Goal: Information Seeking & Learning: Learn about a topic

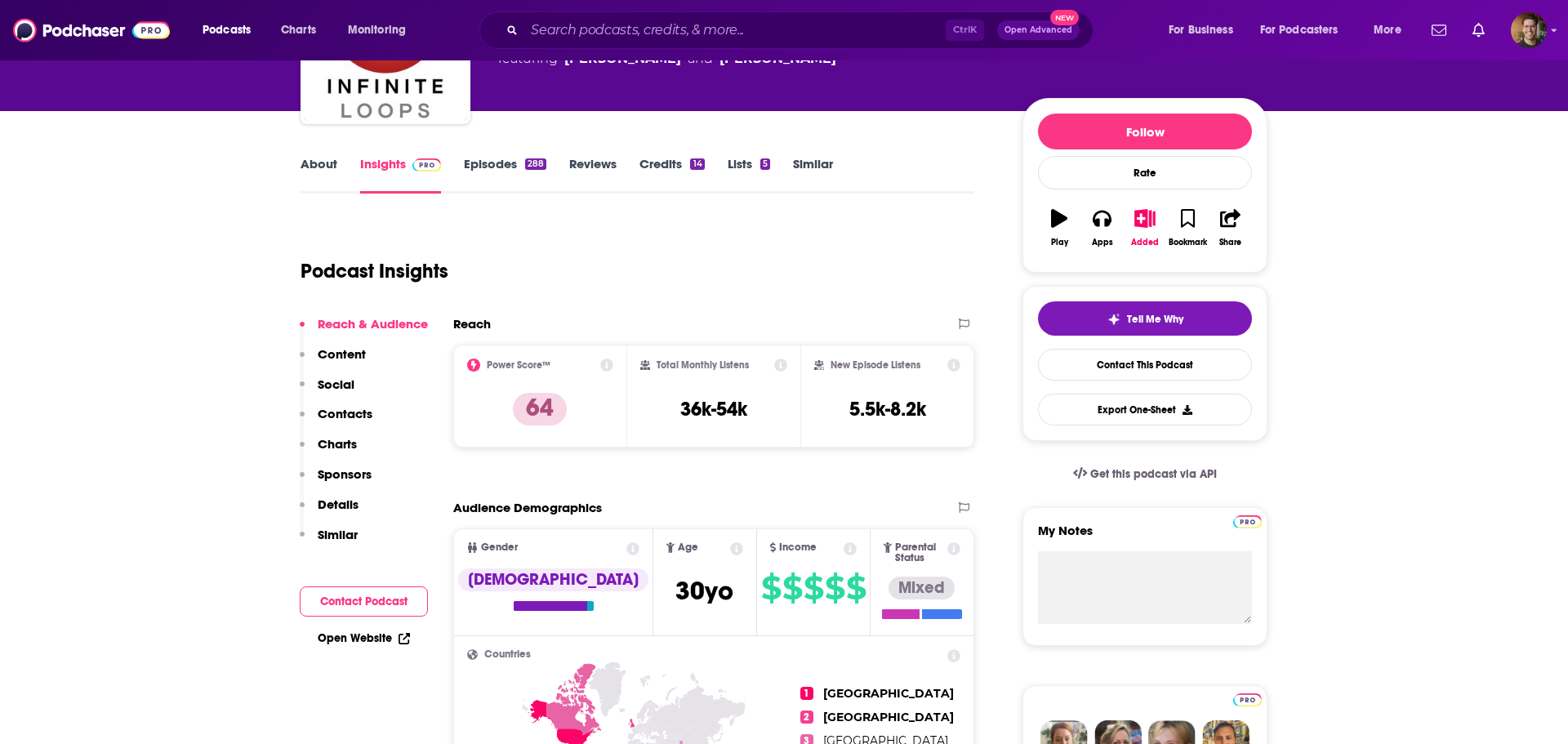
scroll to position [1, 0]
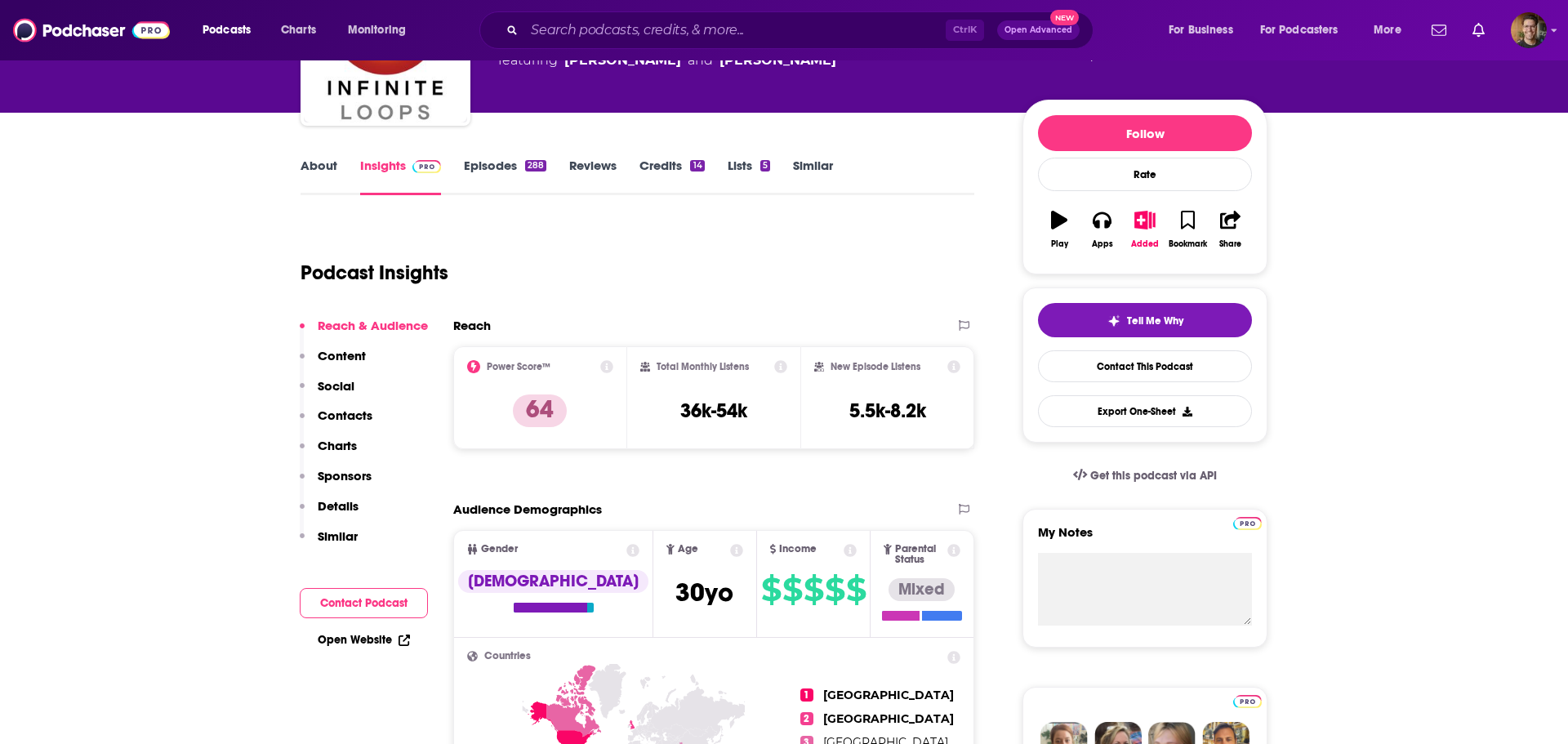
click at [504, 160] on link "Episodes 288" at bounding box center [505, 176] width 82 height 37
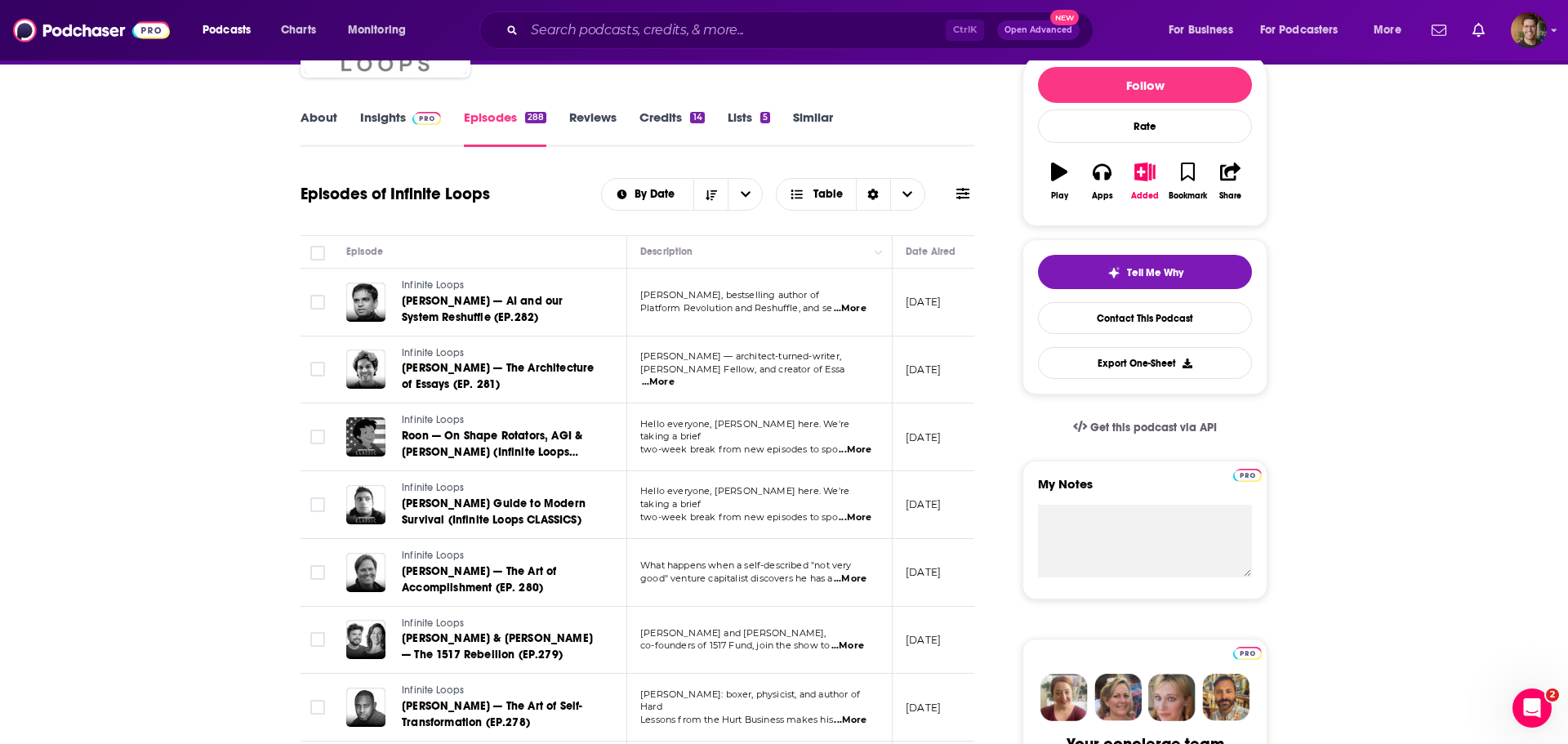
click at [367, 117] on link "Insights" at bounding box center [400, 128] width 81 height 37
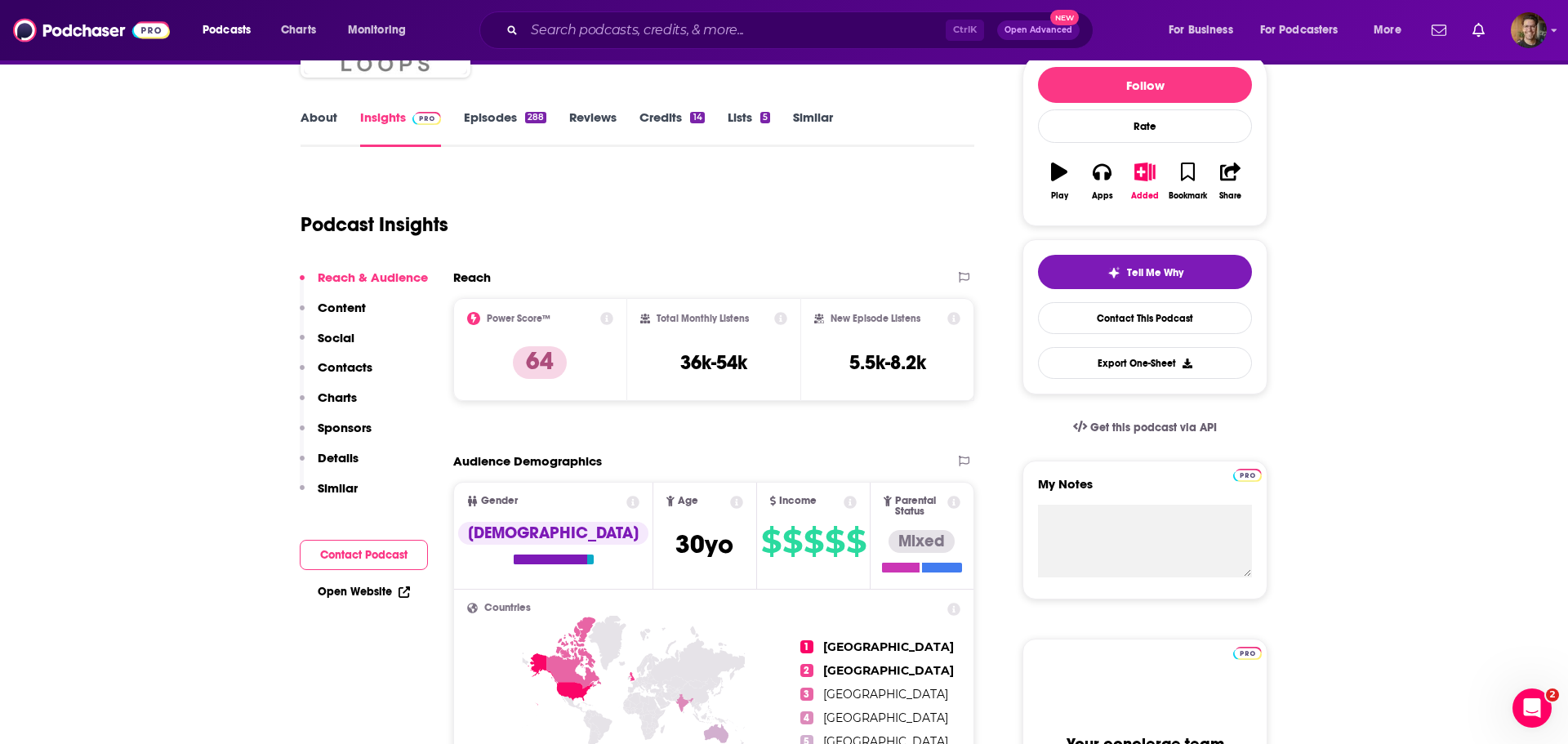
scroll to position [2, 0]
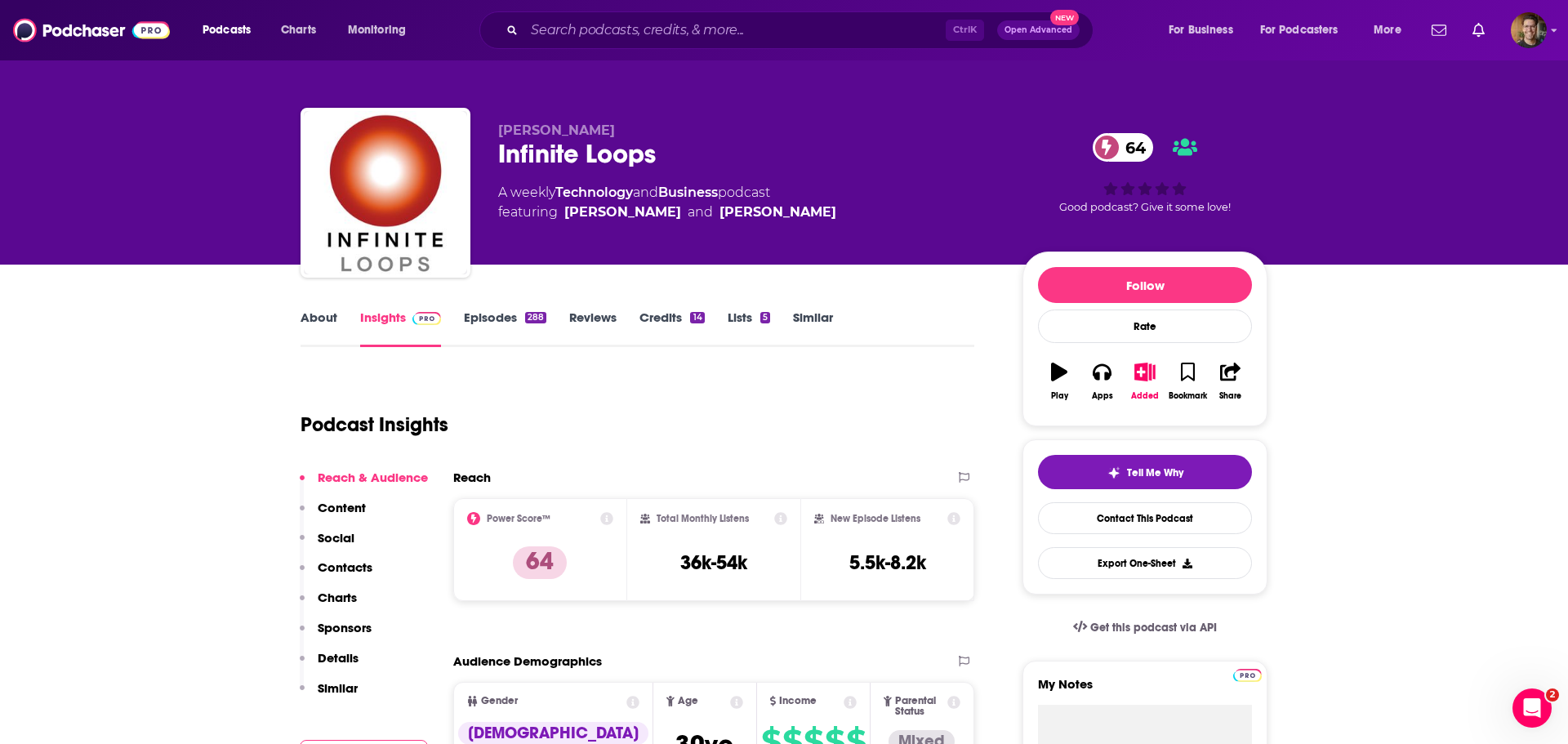
click at [329, 569] on p "Contacts" at bounding box center [345, 567] width 54 height 15
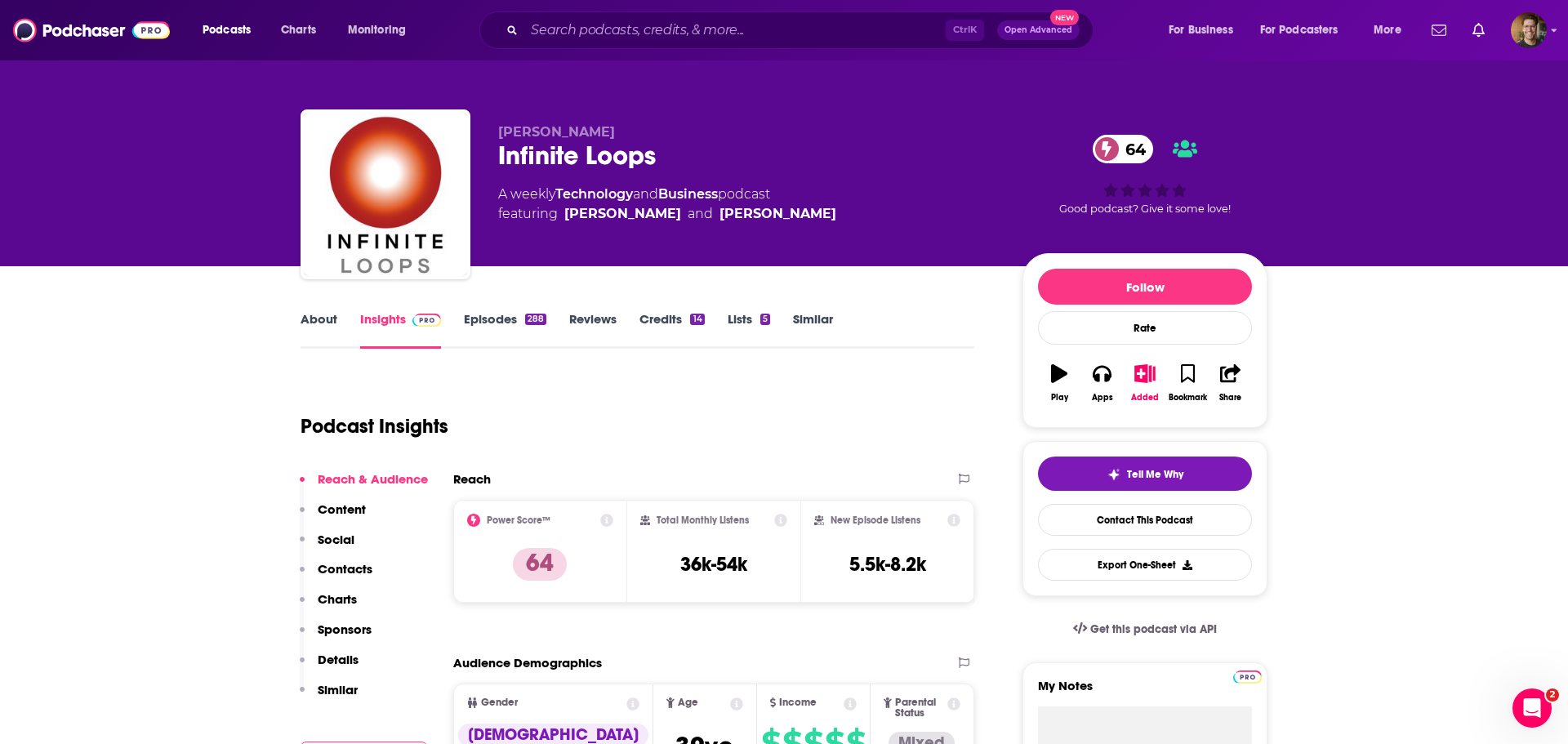
scroll to position [5, 0]
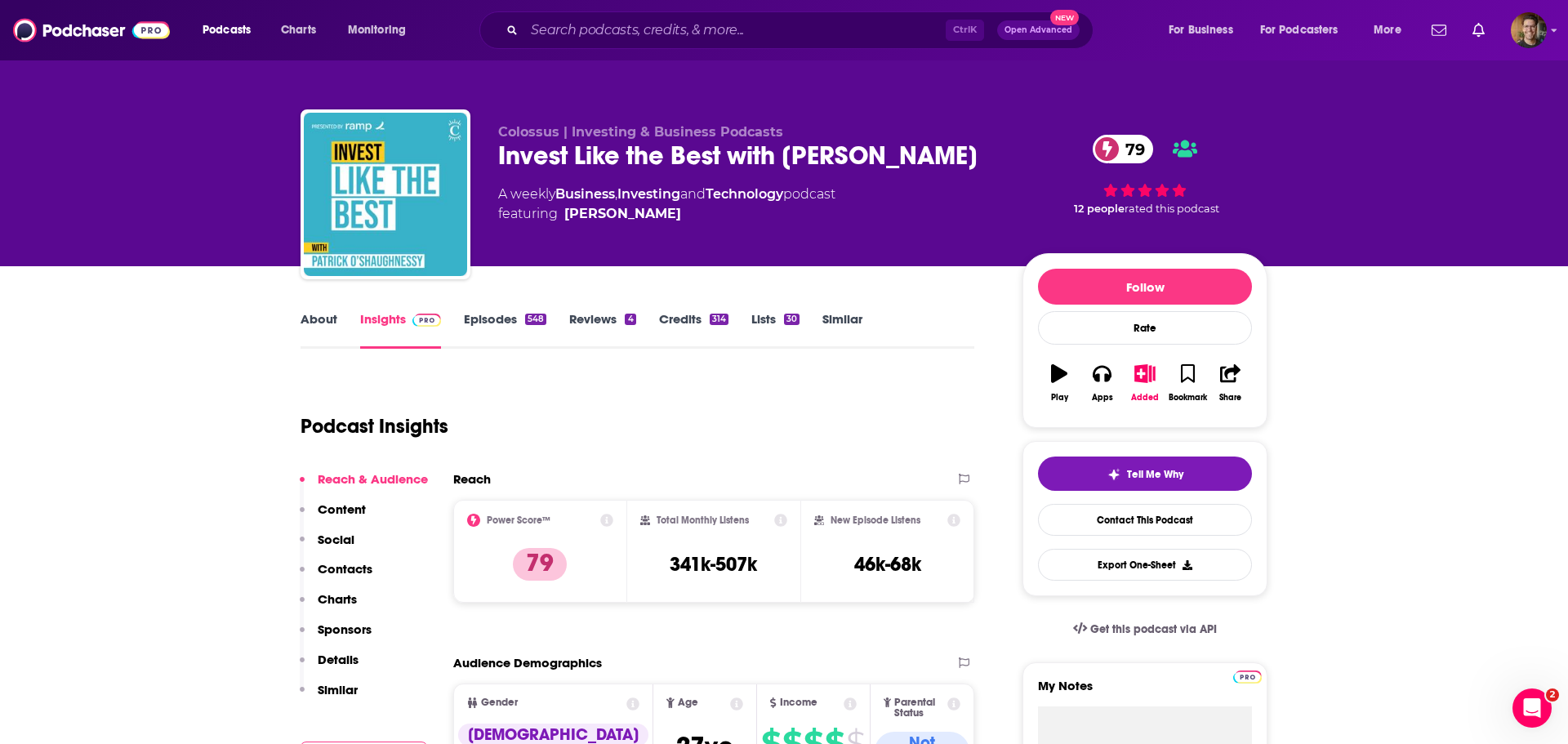
click at [472, 318] on link "Episodes 548" at bounding box center [505, 329] width 82 height 37
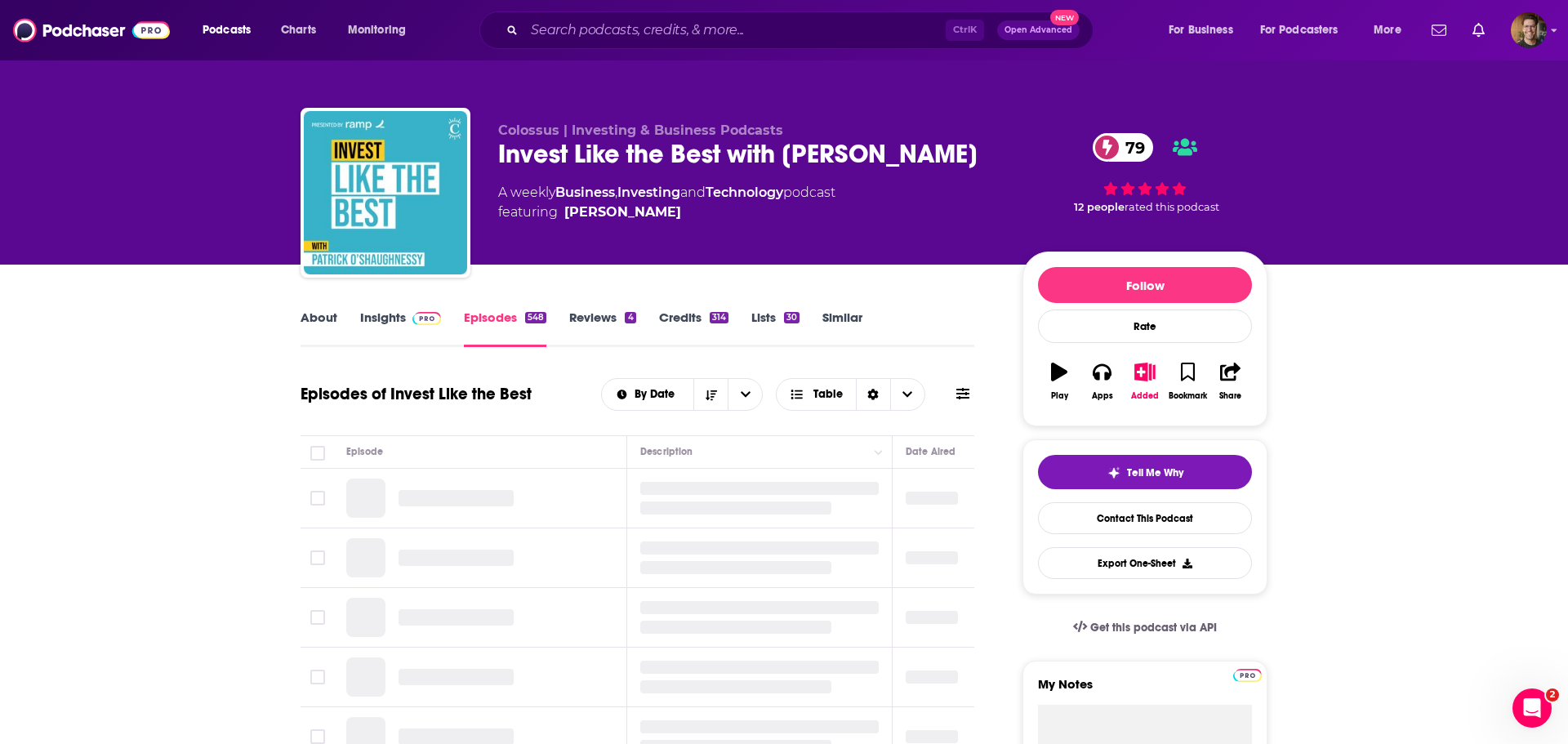
scroll to position [3, 0]
click at [600, 28] on input "Search podcasts, credits, & more..." at bounding box center [734, 30] width 421 height 26
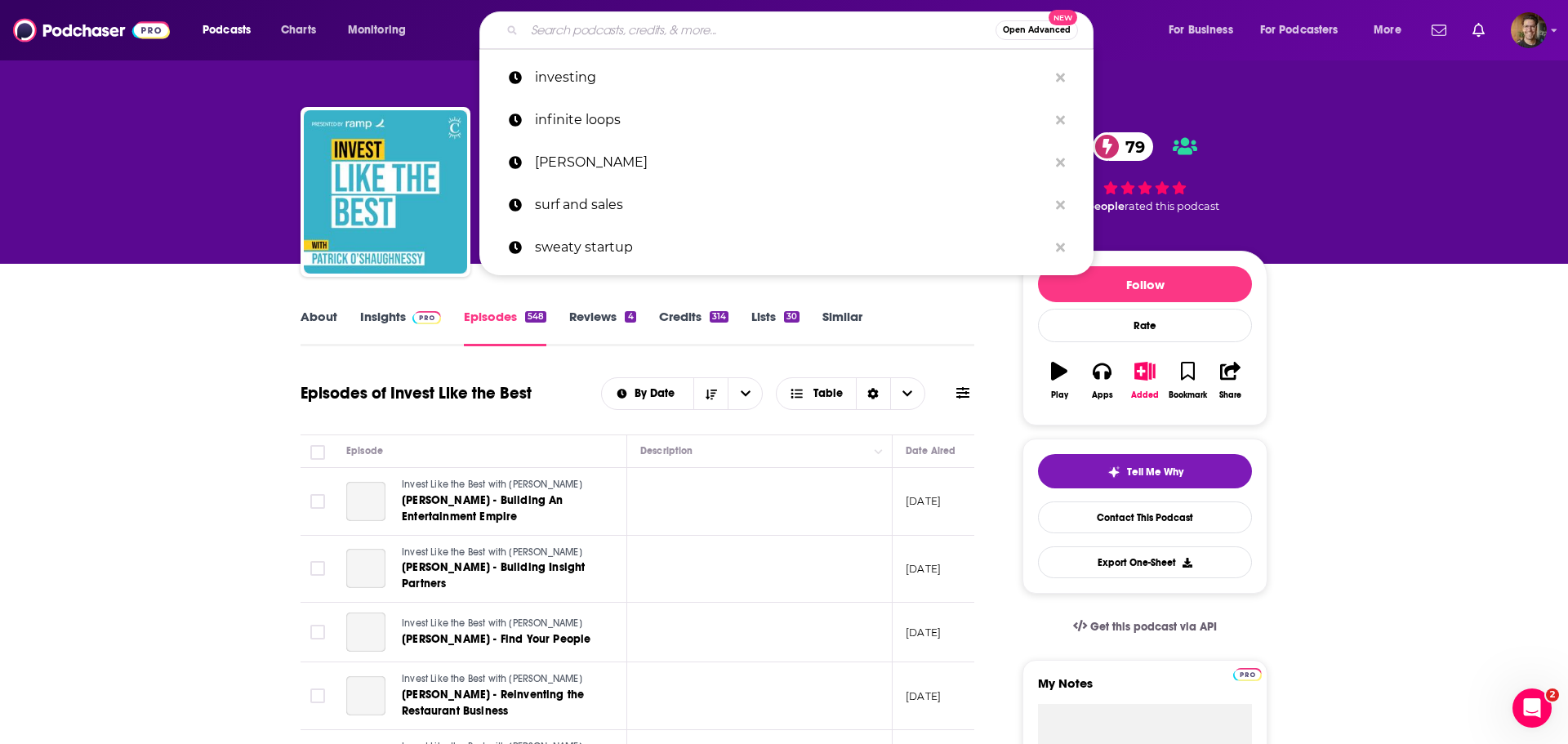
click at [604, 37] on input "Search podcasts, credits, & more..." at bounding box center [759, 30] width 471 height 26
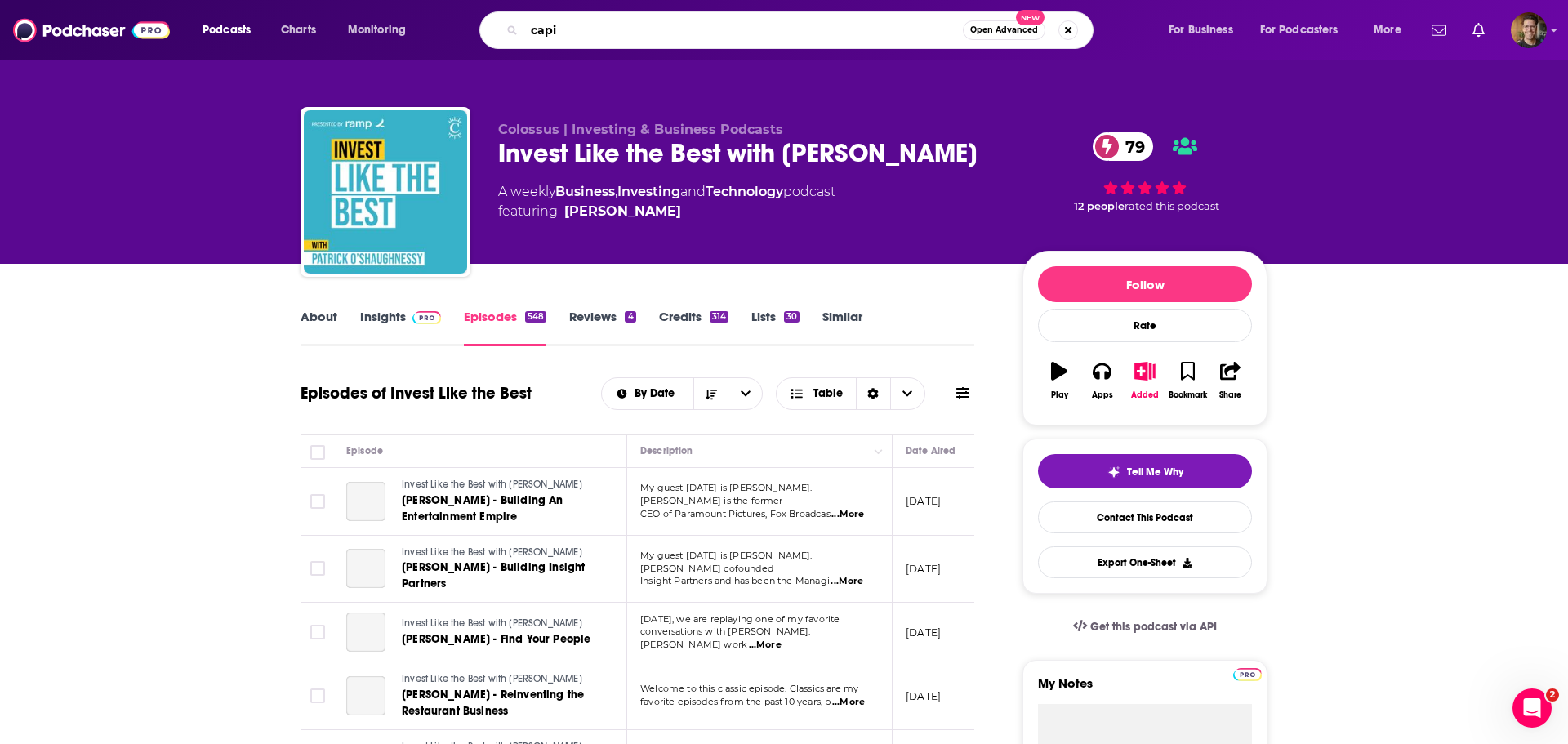
scroll to position [0, 0]
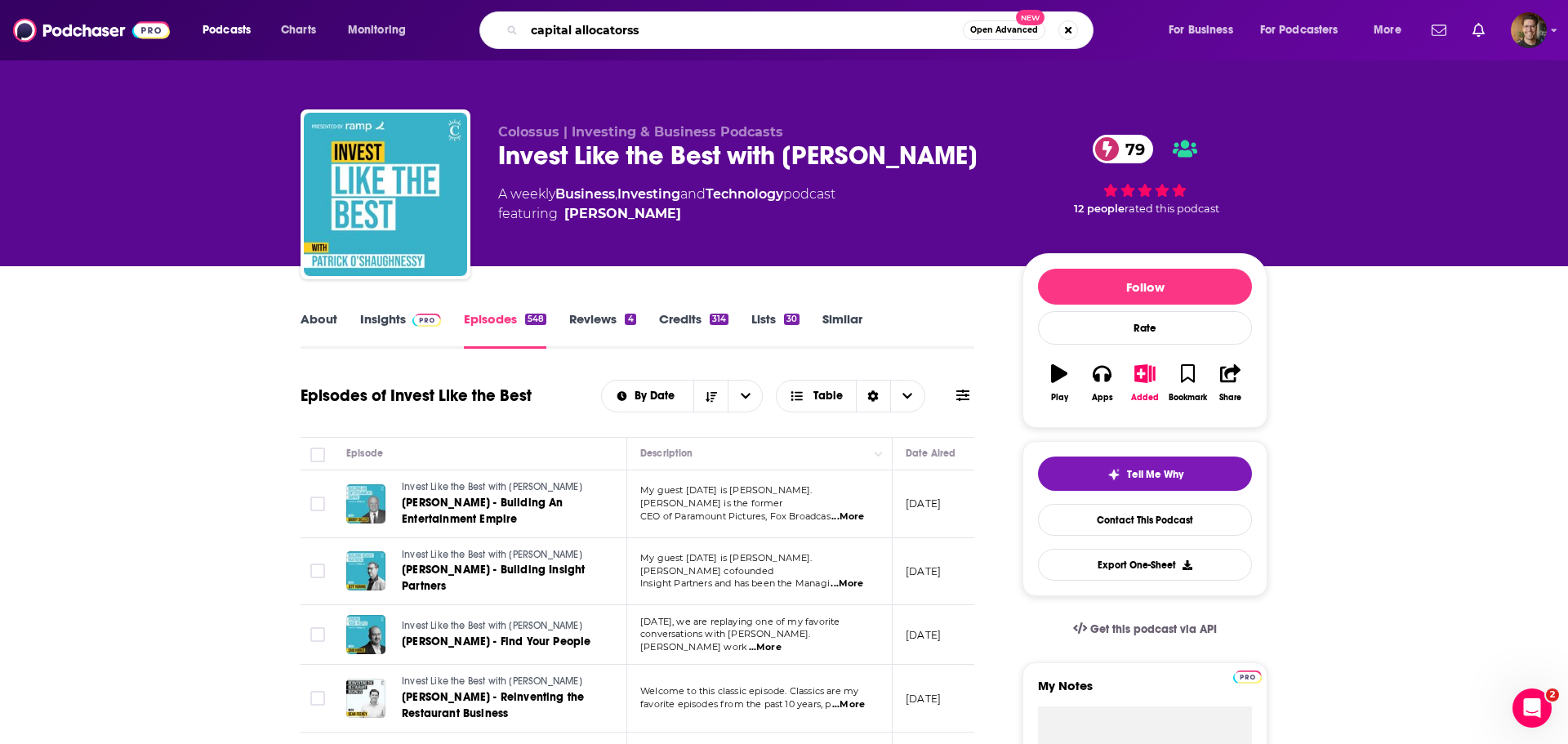
type input "capital allocators"
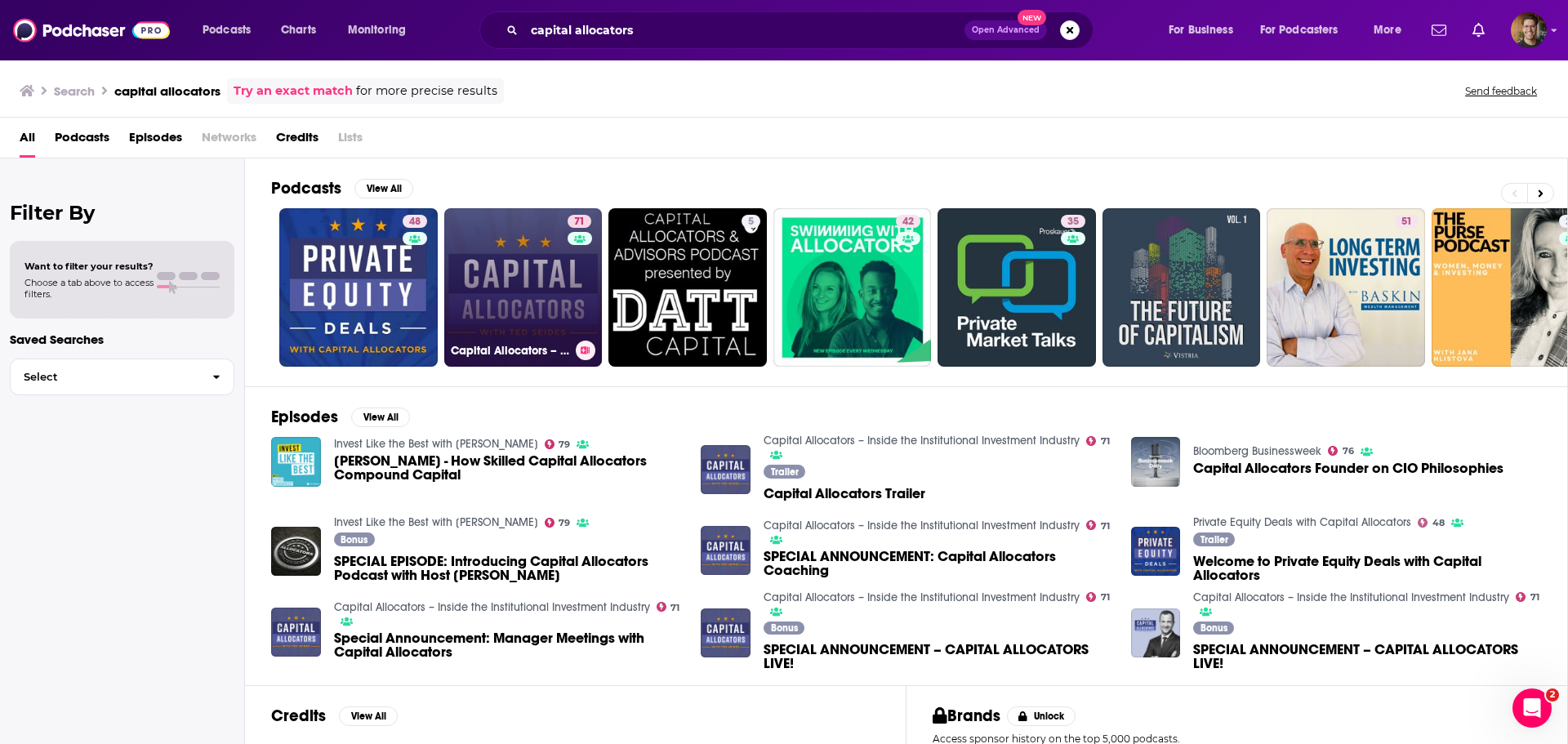
click at [519, 281] on link "71 Capital Allocators – Inside the Institutional Investment Industry" at bounding box center [523, 287] width 159 height 159
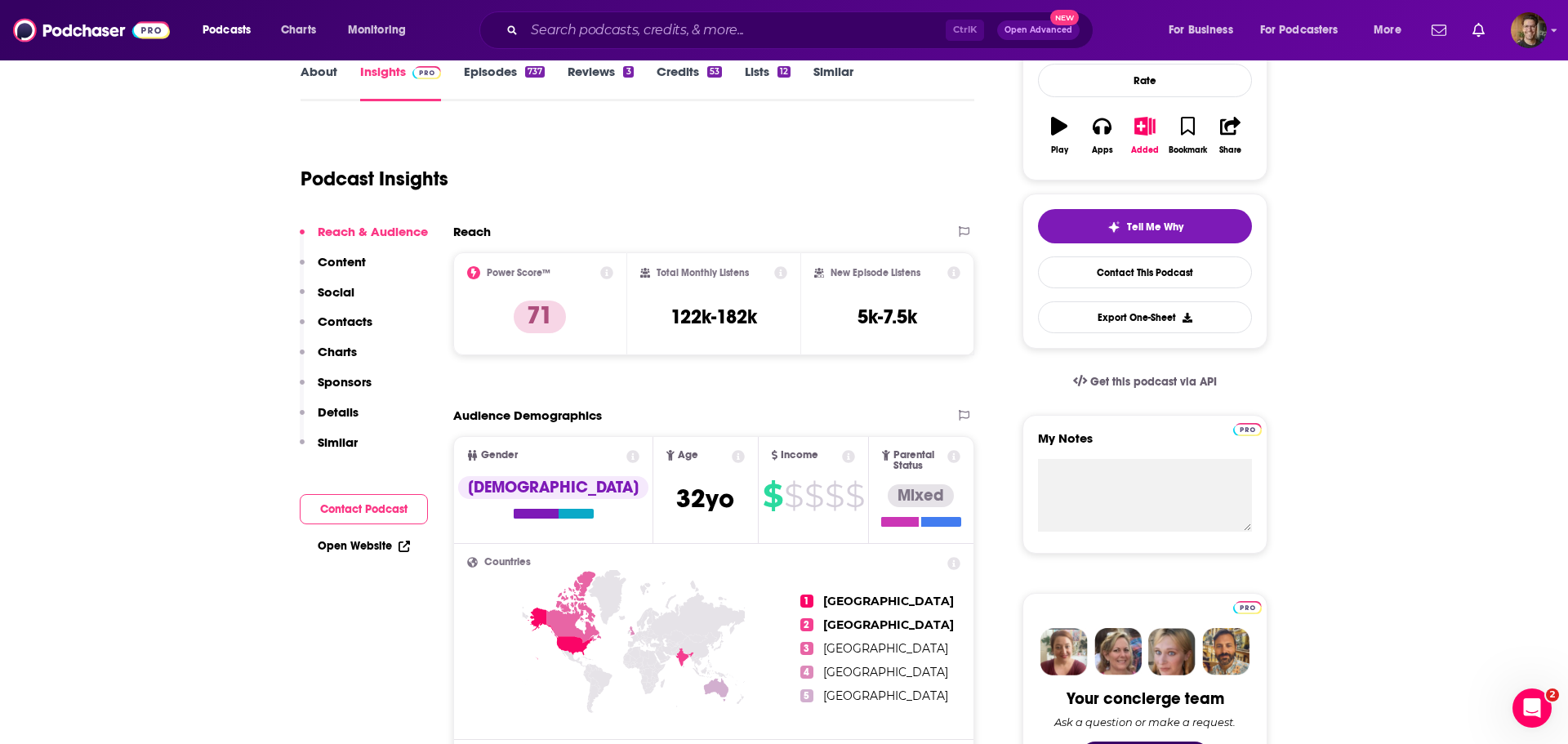
scroll to position [241, 0]
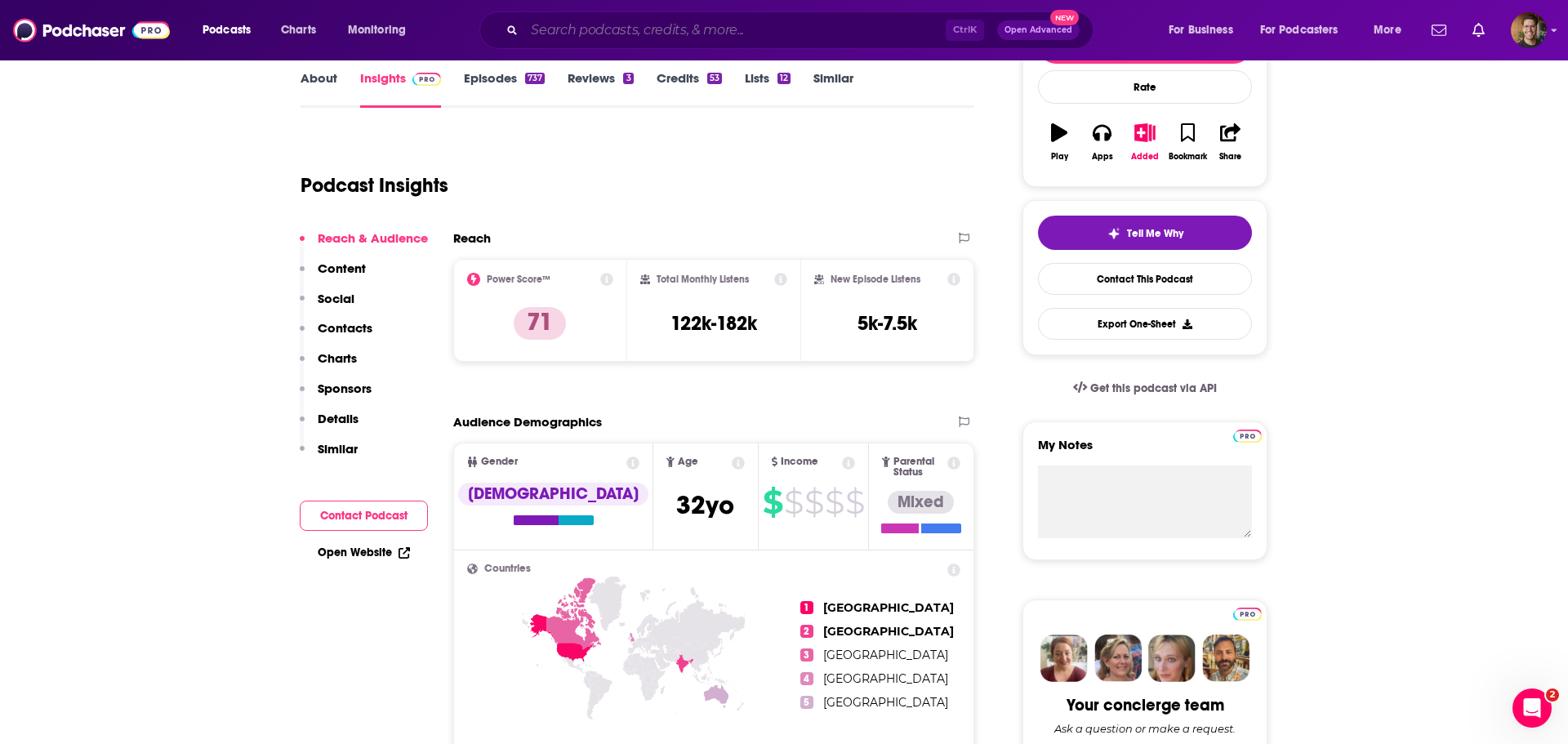
click at [588, 20] on input "Search podcasts, credits, & more..." at bounding box center [734, 30] width 421 height 26
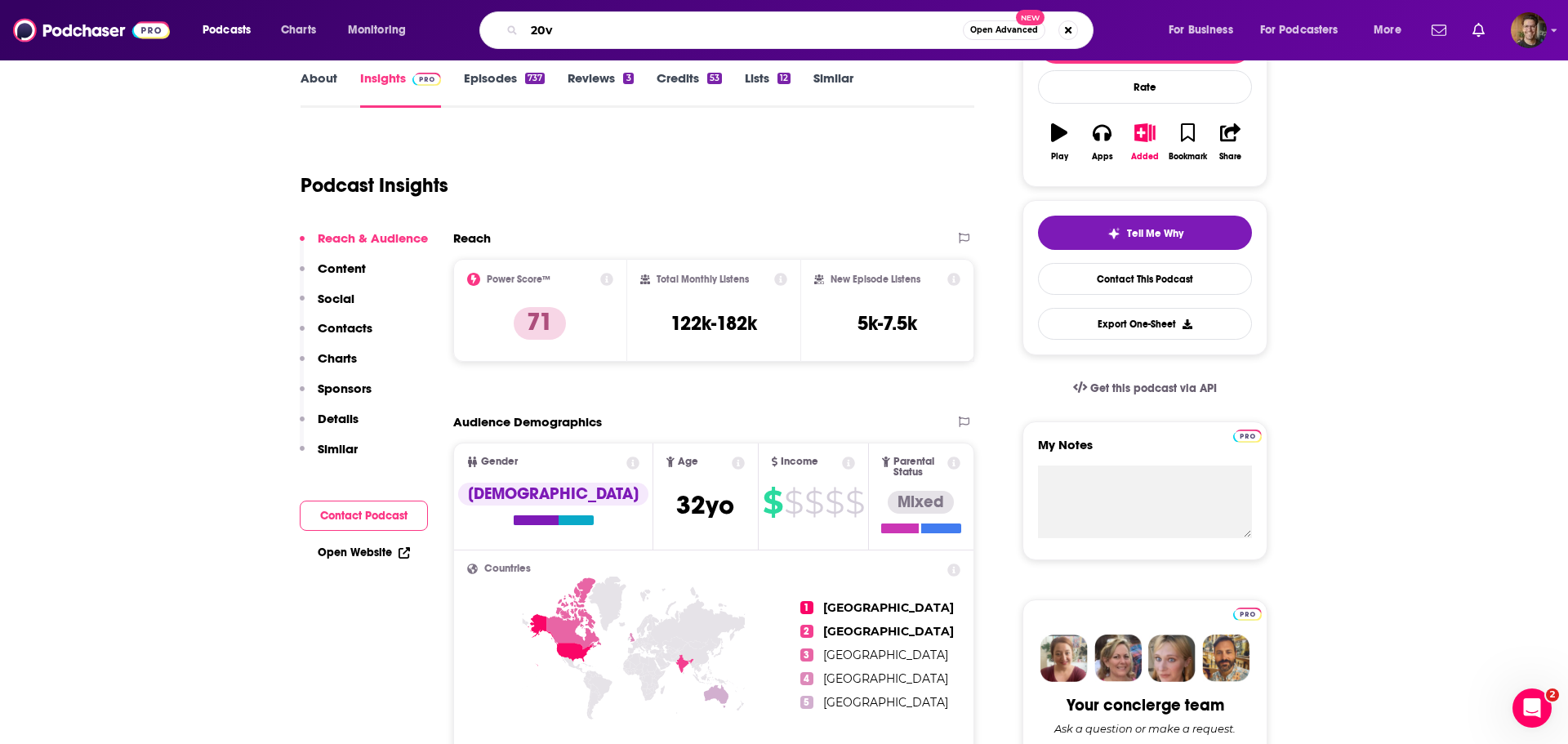
type input "20vc"
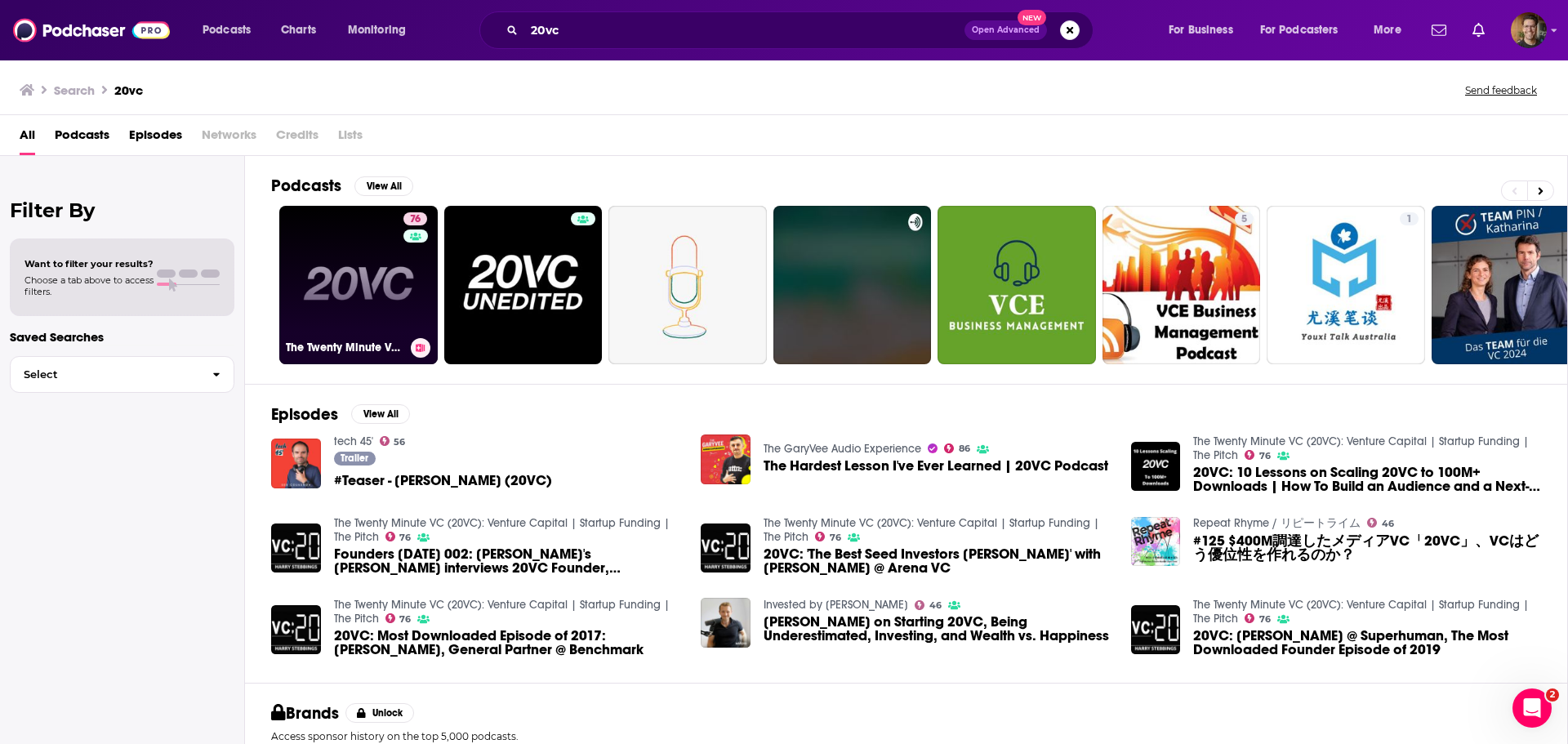
click at [398, 278] on link "76 The Twenty Minute VC (20VC): Venture Capital | Startup Funding | The Pitch" at bounding box center [358, 285] width 159 height 159
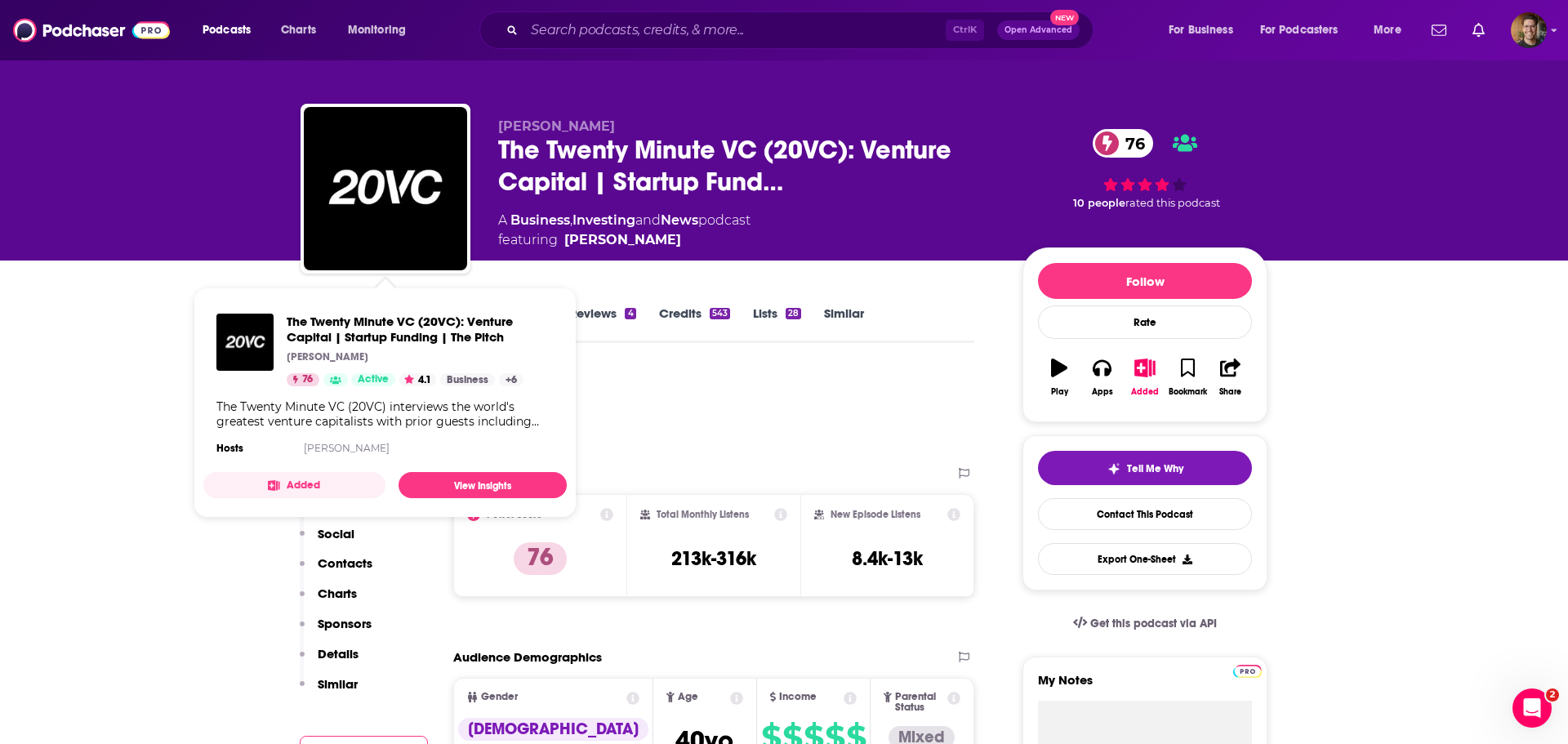
scroll to position [7, 0]
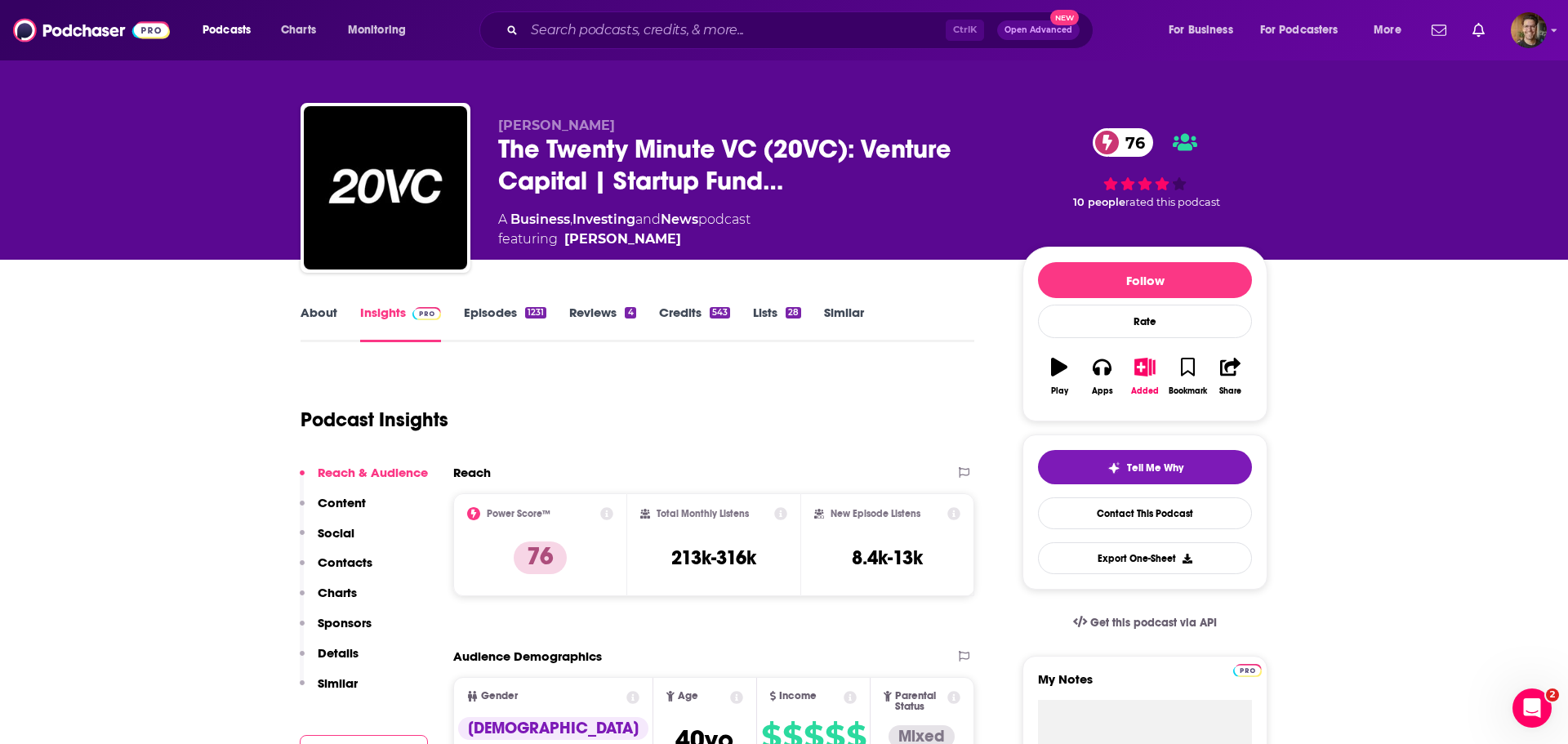
click at [538, 409] on div "Podcast Insights" at bounding box center [631, 410] width 661 height 83
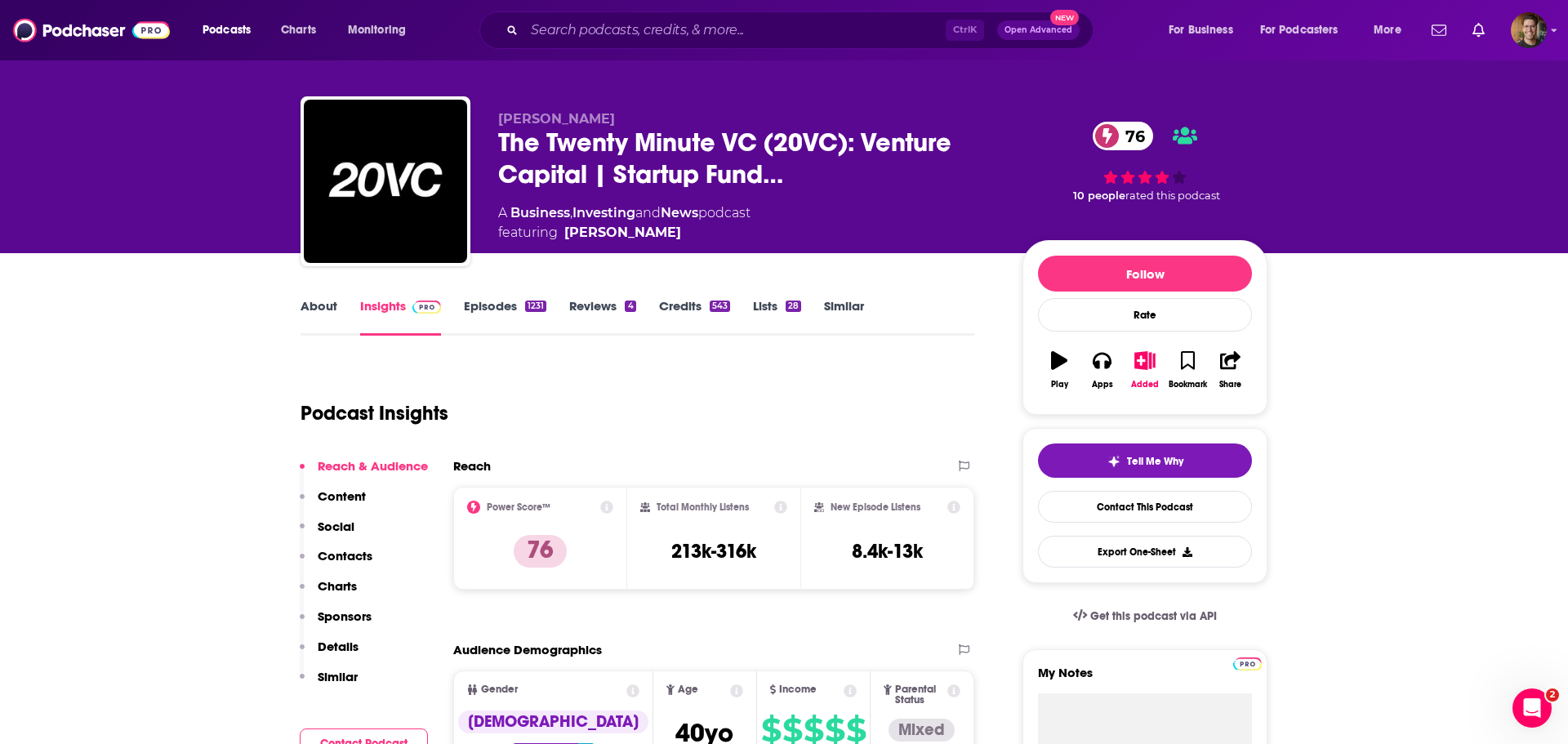
scroll to position [14, 0]
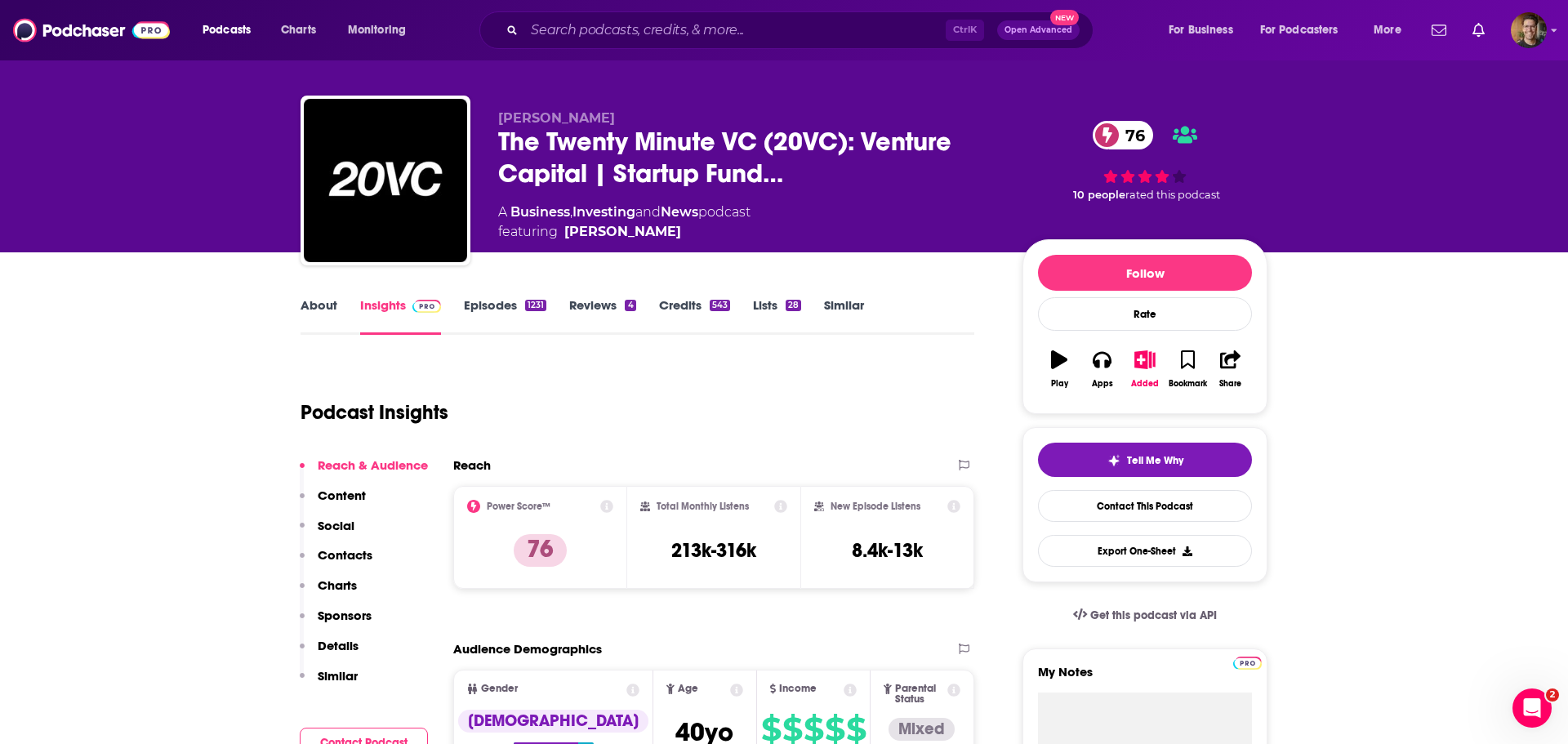
click at [525, 308] on div "1231" at bounding box center [536, 306] width 21 height 11
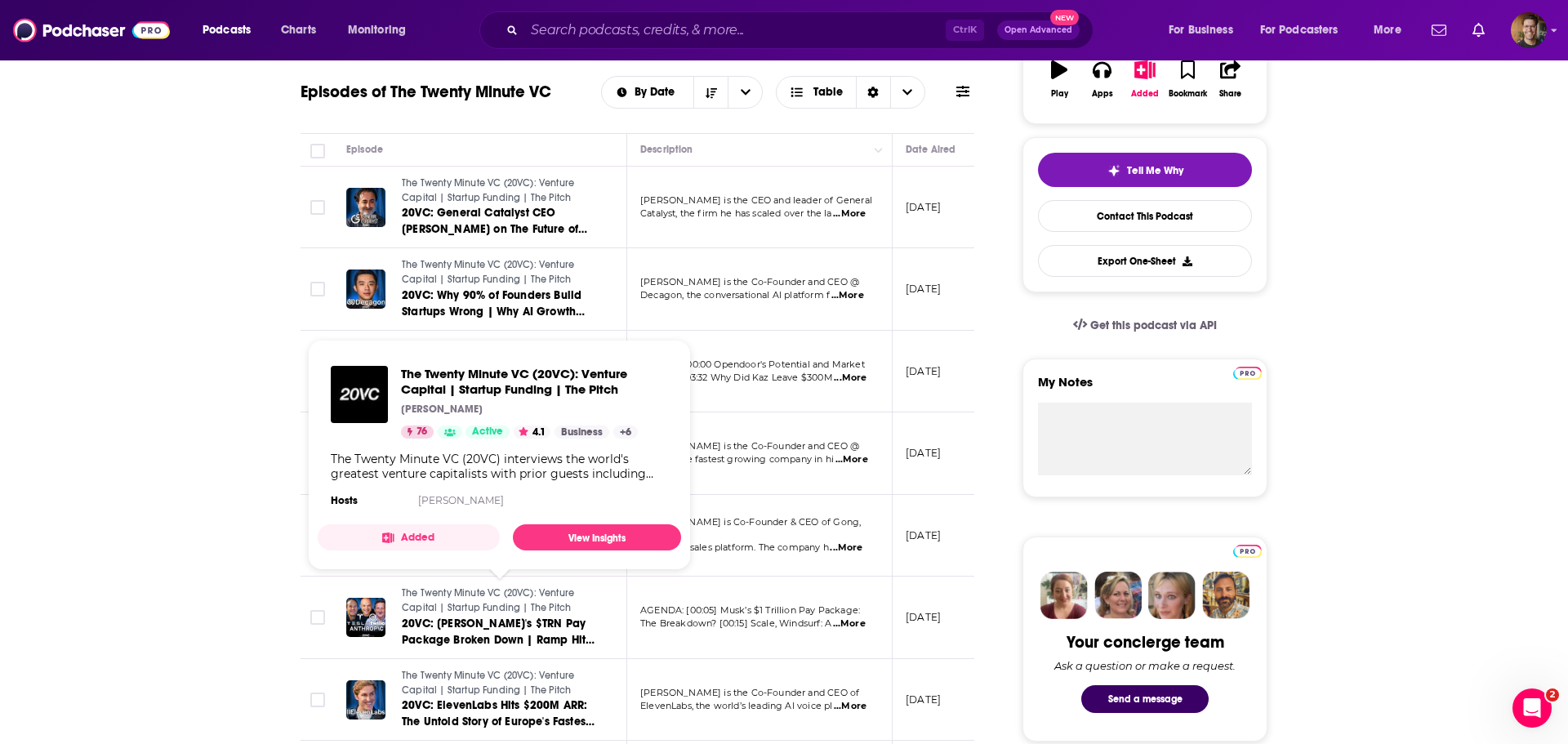
scroll to position [1, 0]
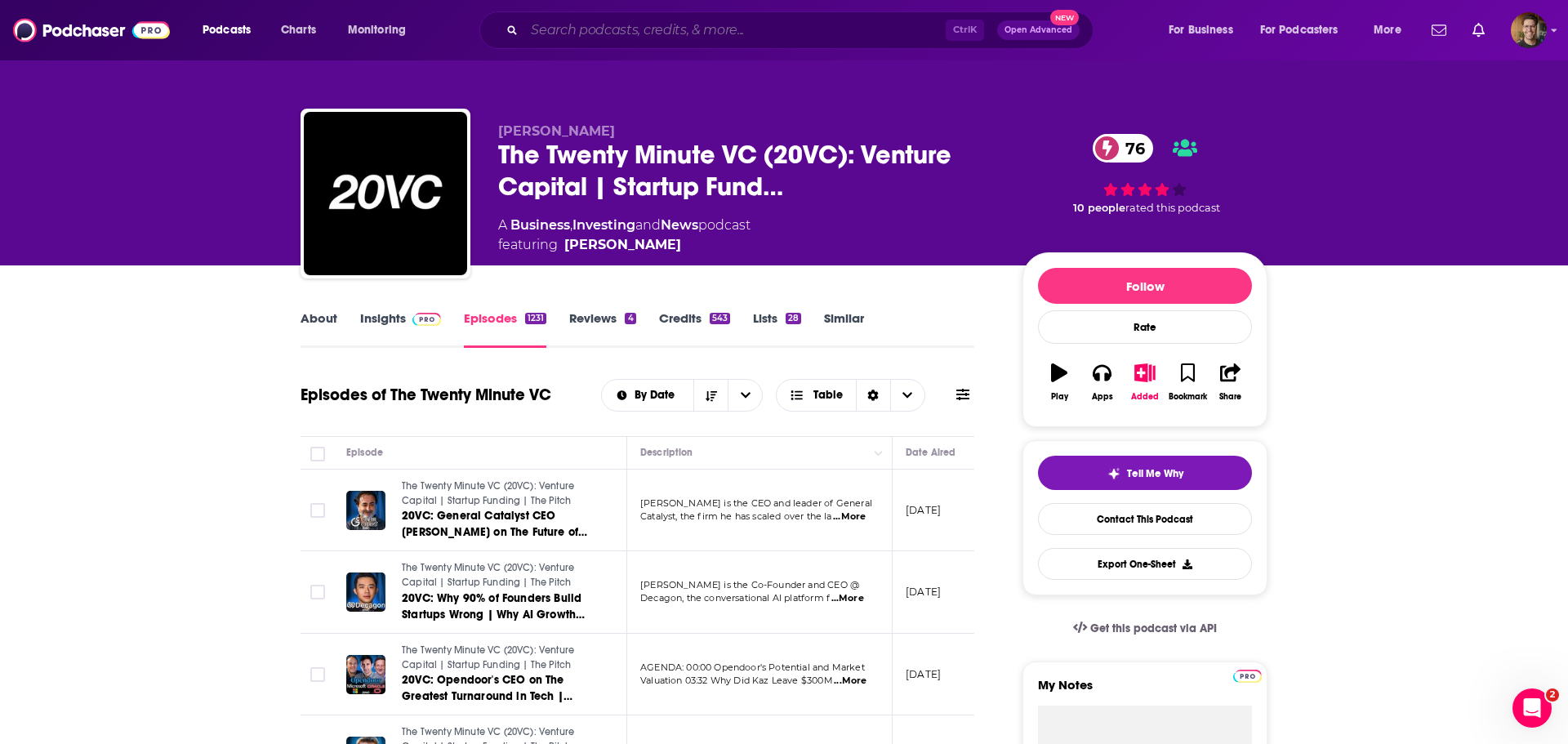
click at [617, 37] on input "Search podcasts, credits, & more..." at bounding box center [734, 30] width 421 height 26
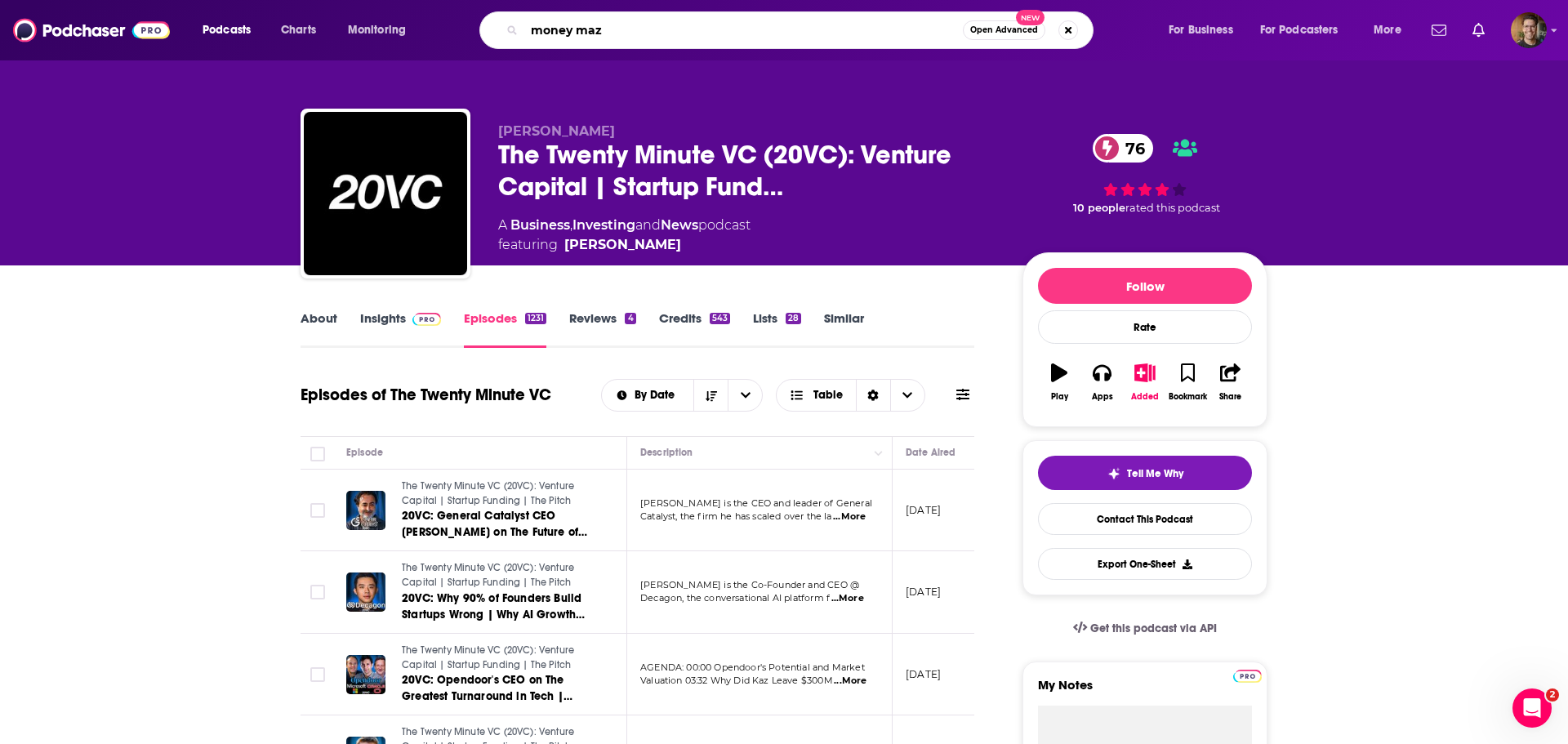
type input "money maze"
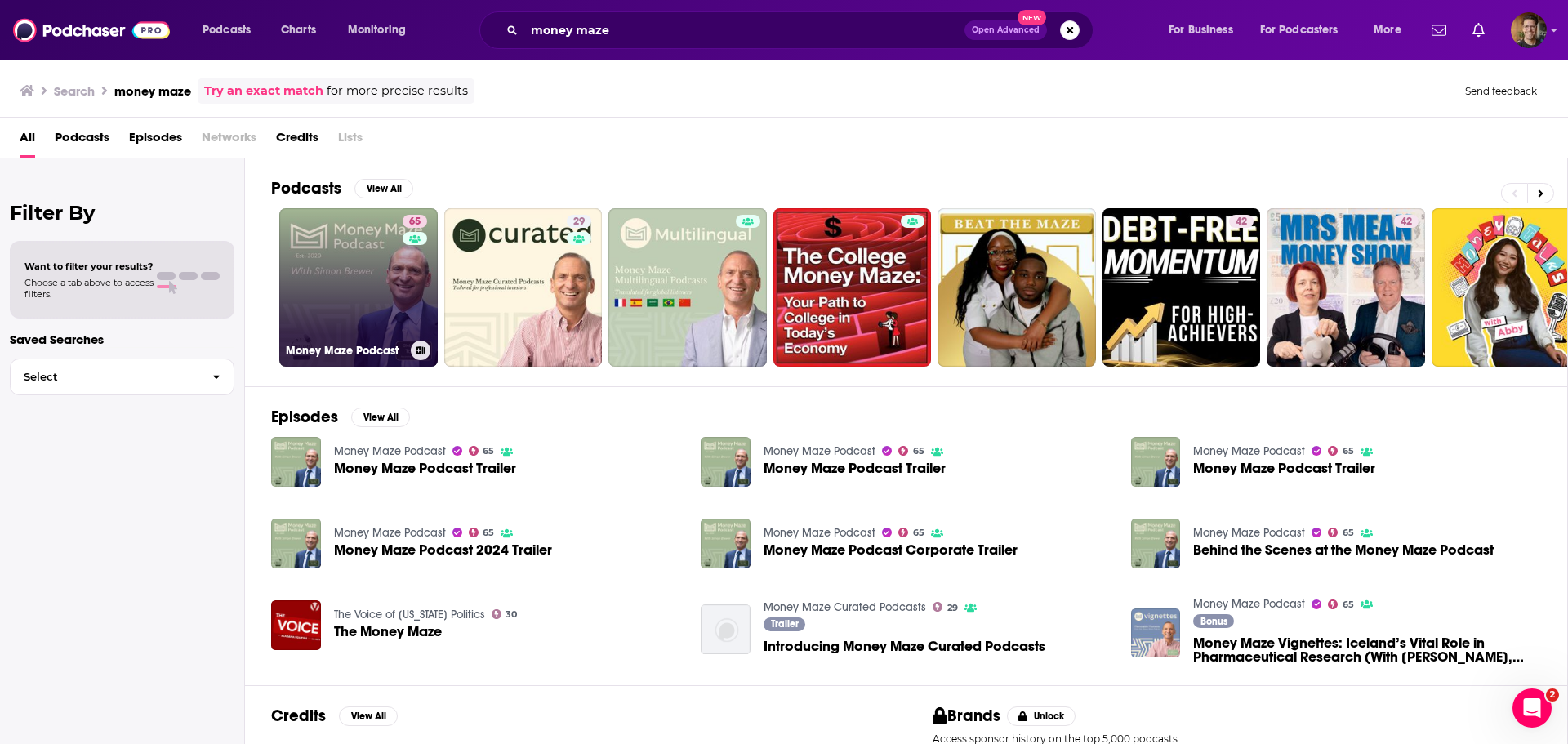
click at [375, 290] on link "65 Money Maze Podcast" at bounding box center [358, 287] width 159 height 159
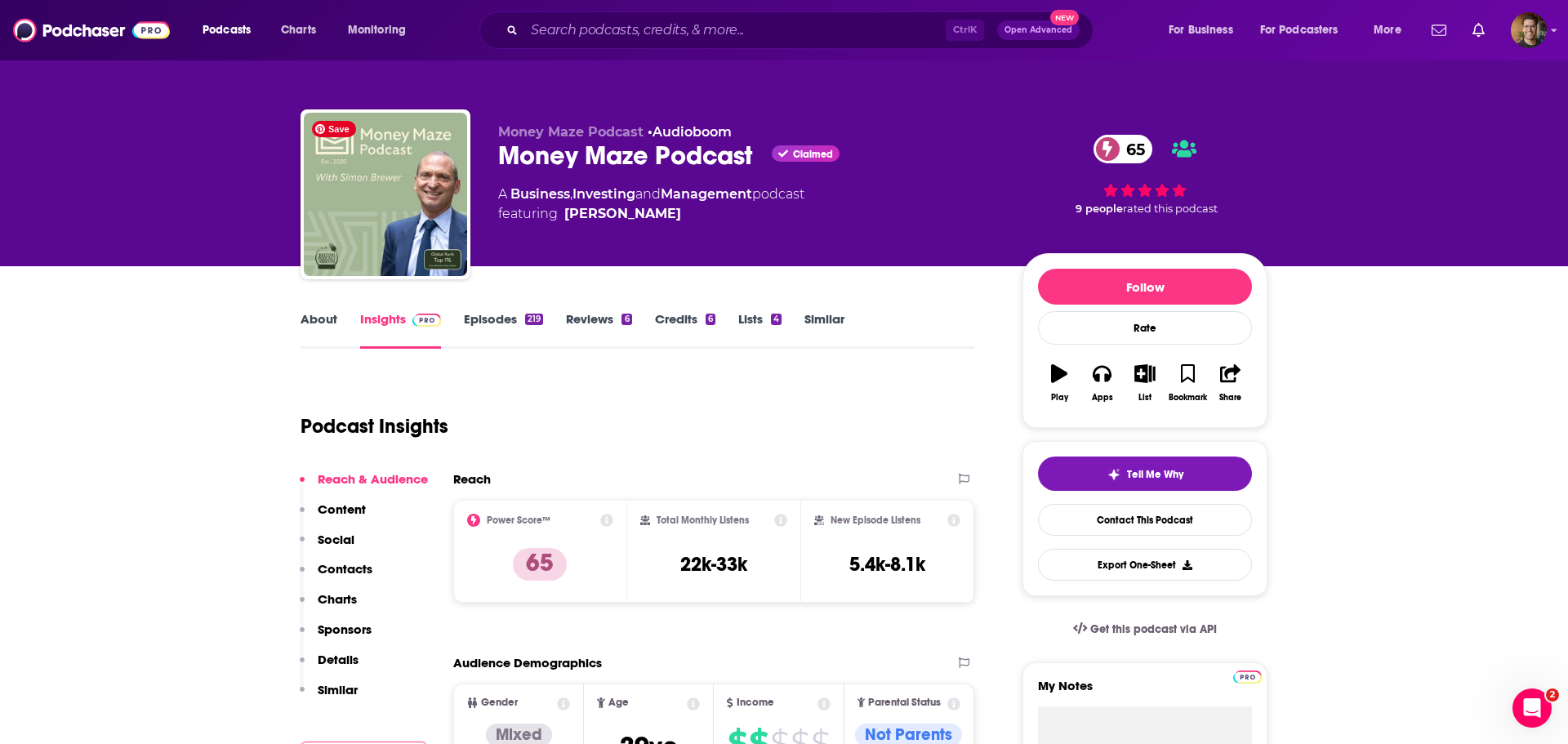
click at [489, 320] on link "Episodes 219" at bounding box center [503, 329] width 79 height 37
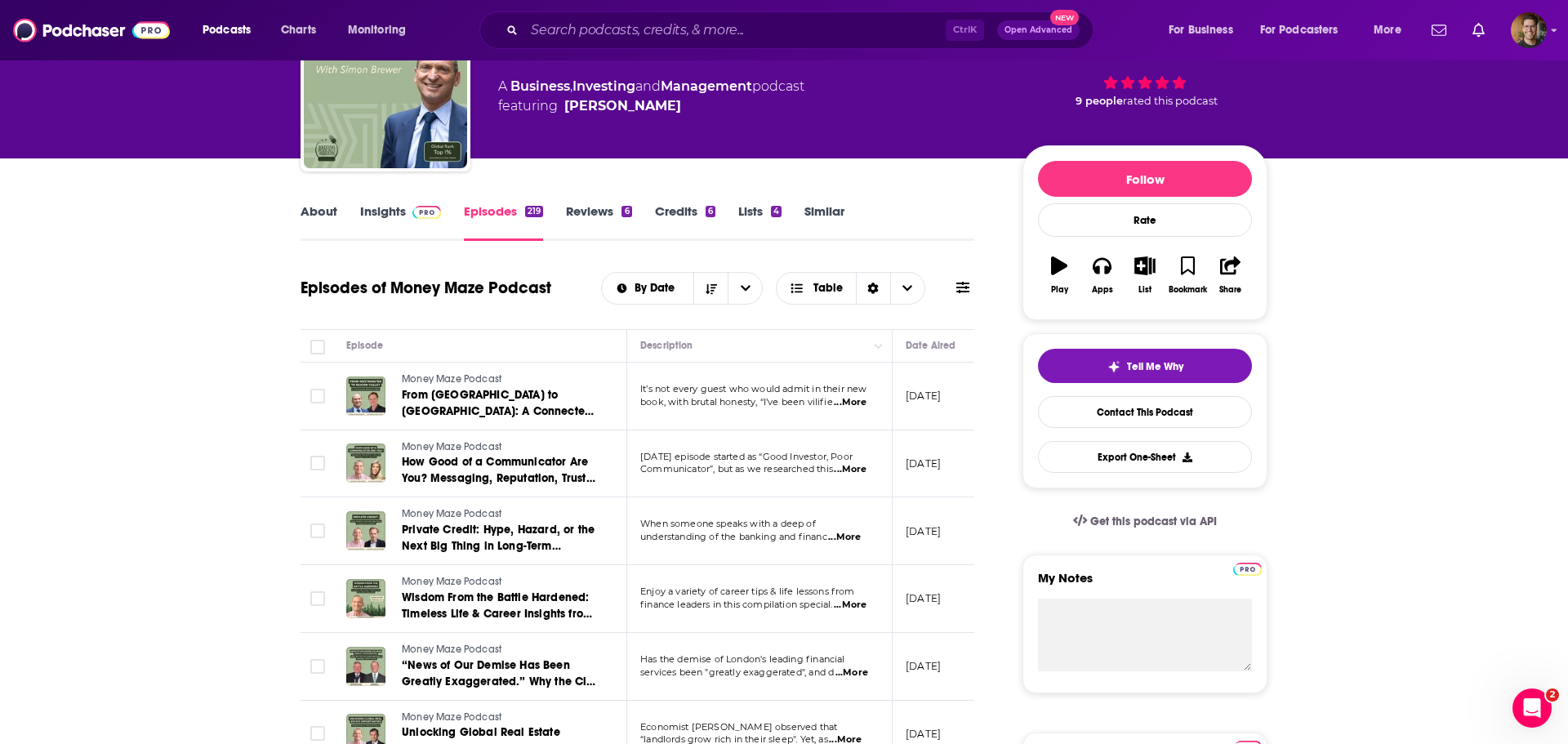
scroll to position [171, 0]
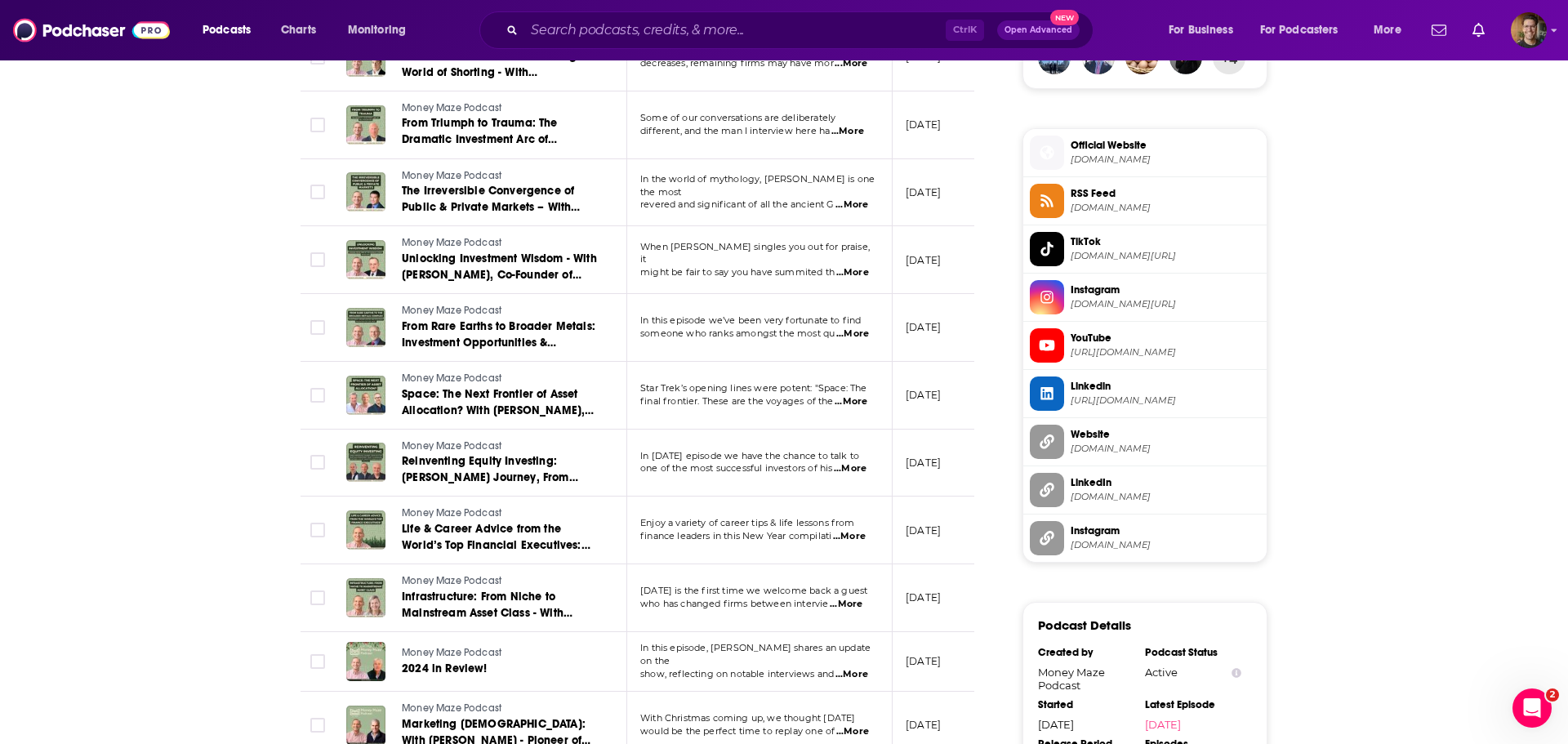
scroll to position [0, 0]
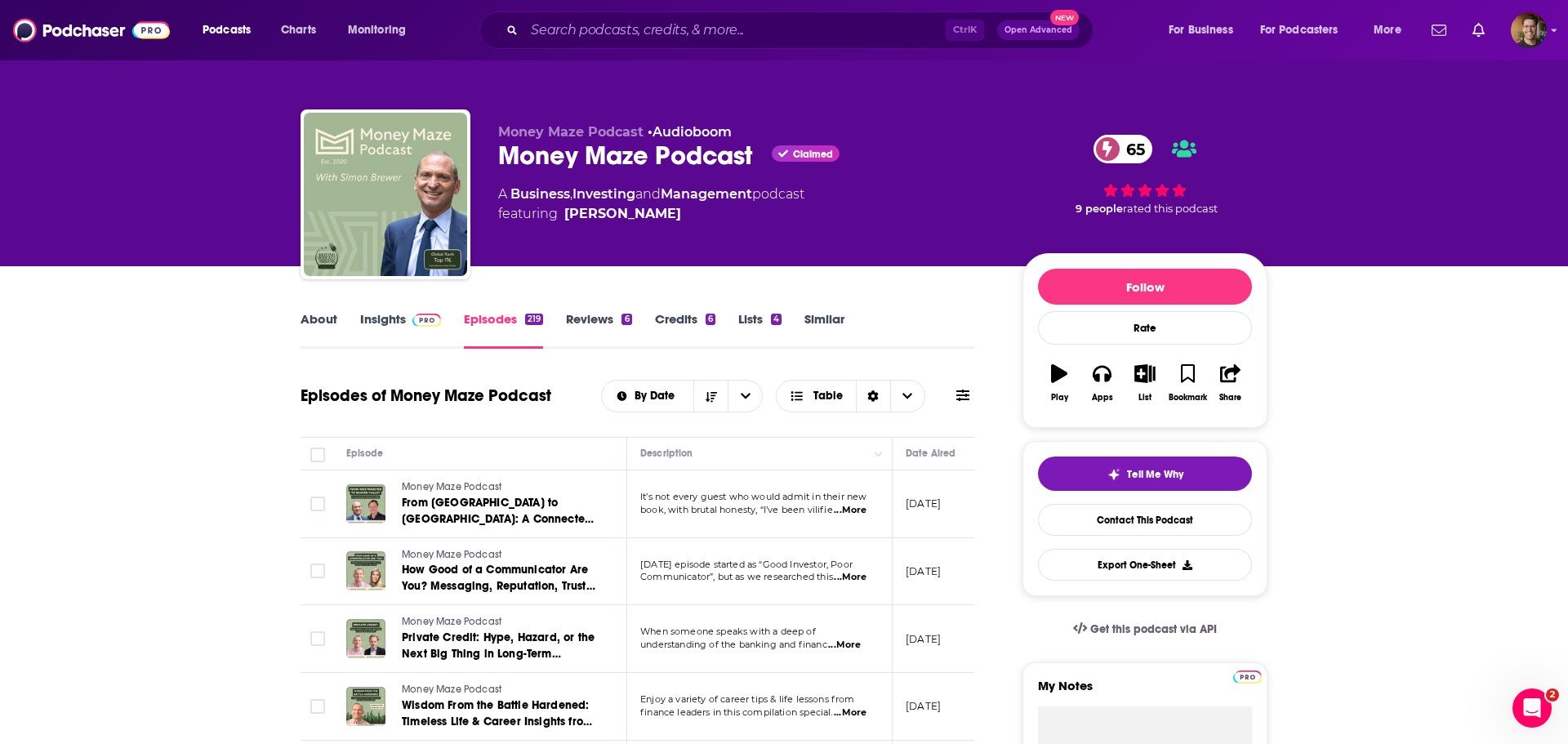
click at [390, 318] on link "Insights" at bounding box center [400, 329] width 81 height 37
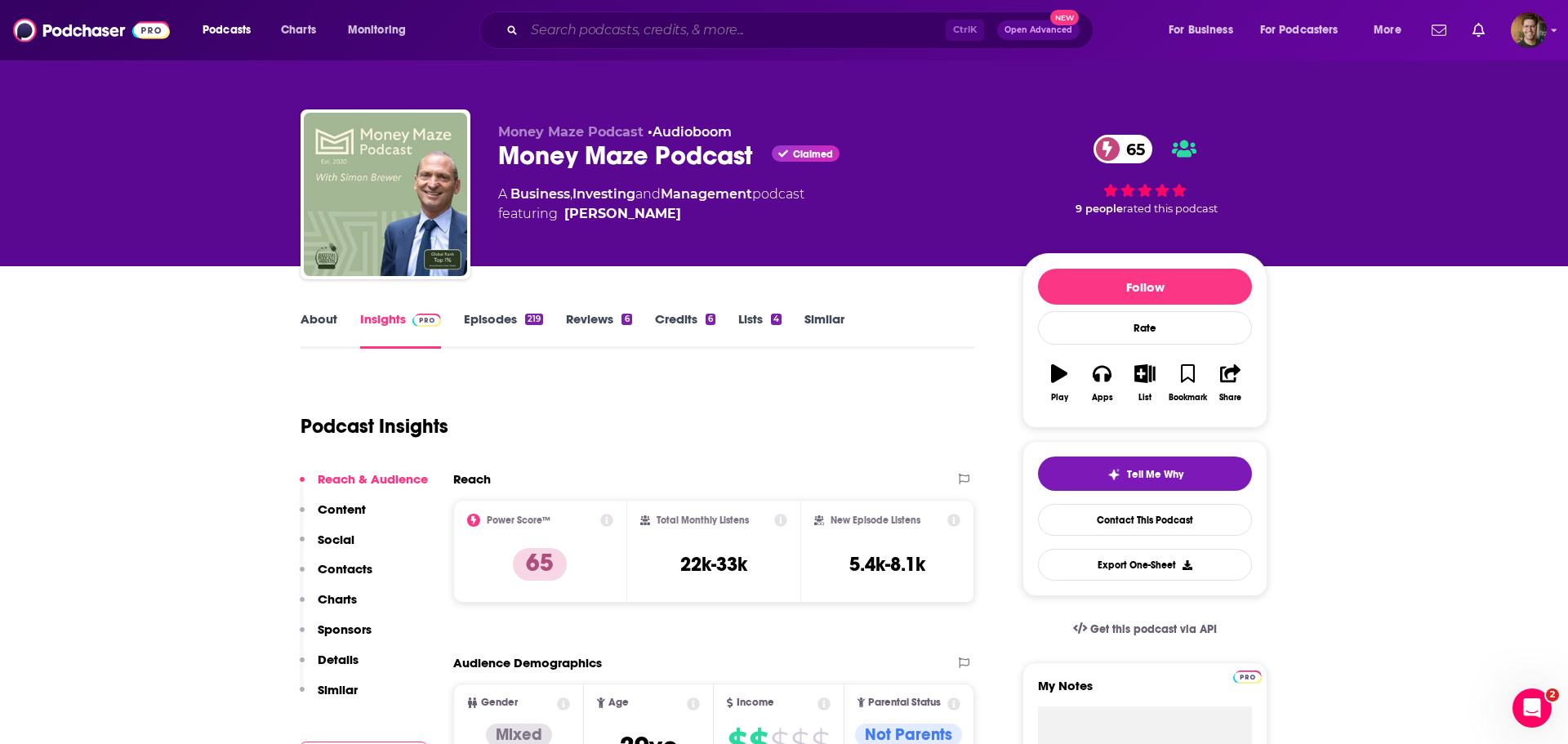
click at [613, 41] on input "Search podcasts, credits, & more..." at bounding box center [734, 30] width 421 height 26
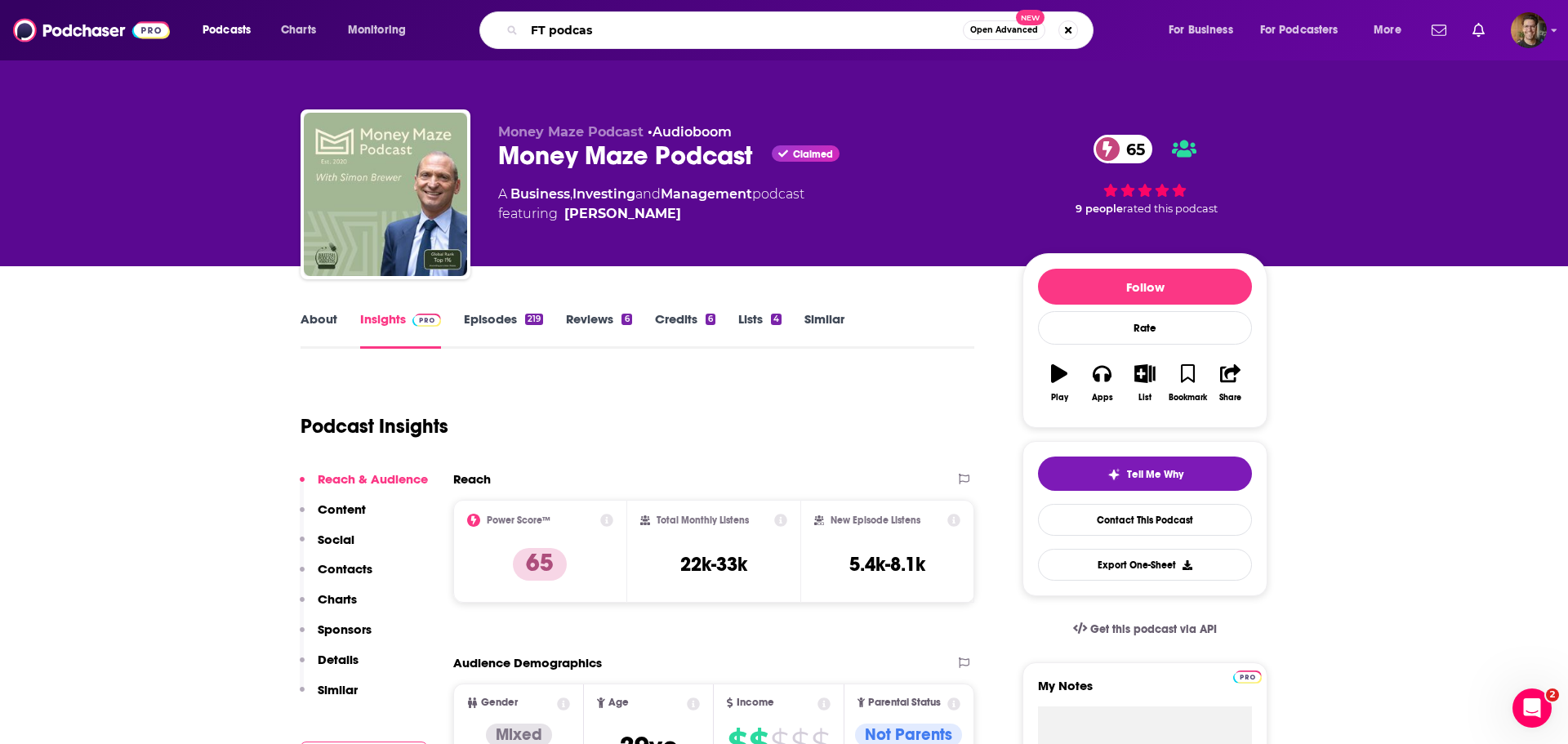
type input "FT podcast"
